Goal: Information Seeking & Learning: Understand process/instructions

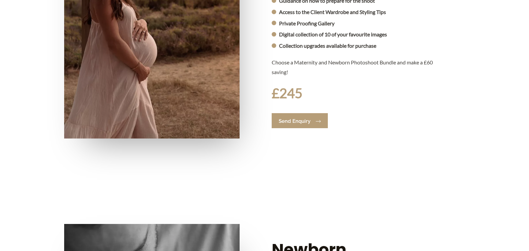
scroll to position [299, 0]
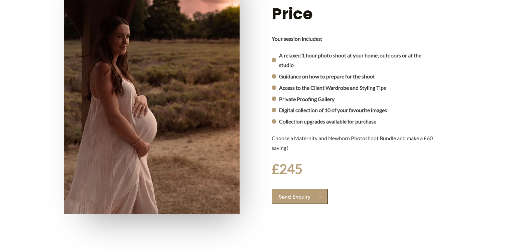
click at [279, 195] on span "Send Enquiry" at bounding box center [295, 197] width 32 height 5
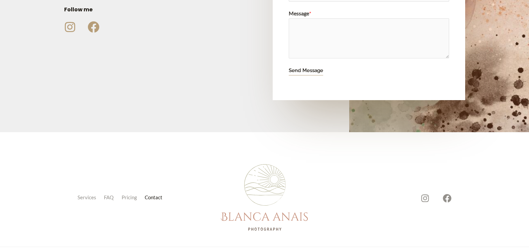
scroll to position [287, 0]
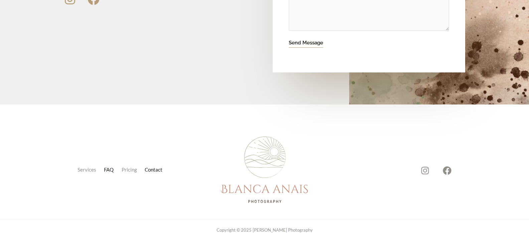
click at [106, 165] on link "FAQ" at bounding box center [111, 169] width 18 height 9
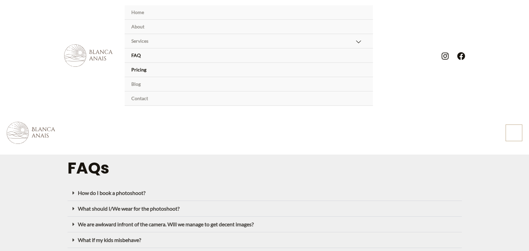
click at [258, 64] on link "Pricing" at bounding box center [249, 70] width 248 height 14
